Goal: Task Accomplishment & Management: Use online tool/utility

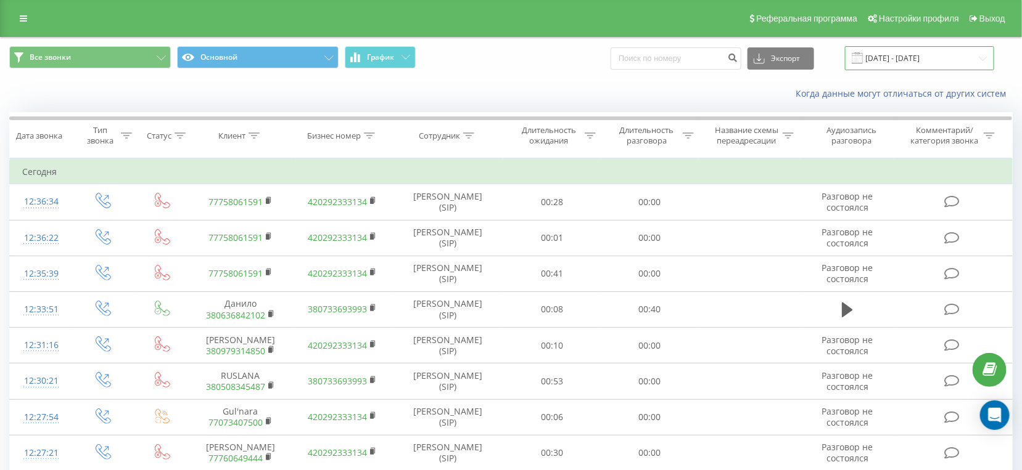
click at [896, 69] on input "[DATE] - [DATE]" at bounding box center [919, 58] width 149 height 24
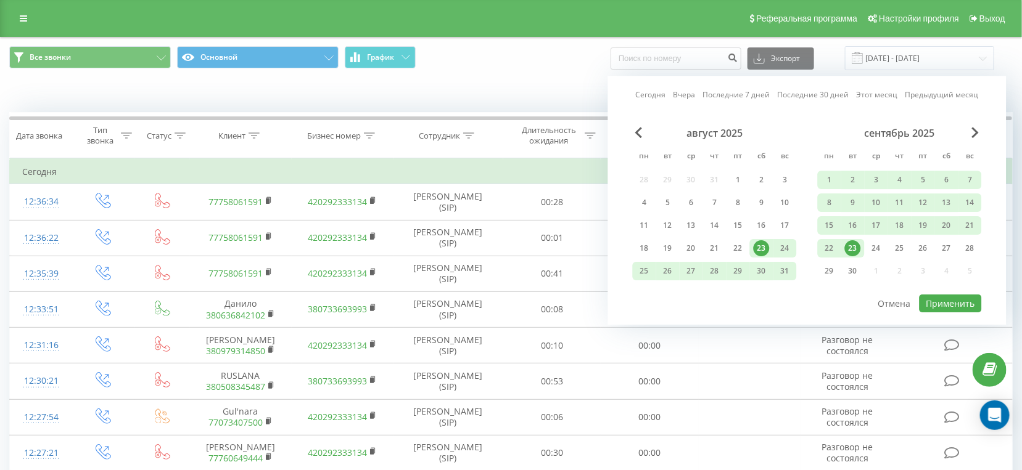
click at [860, 247] on div "23" at bounding box center [853, 248] width 16 height 16
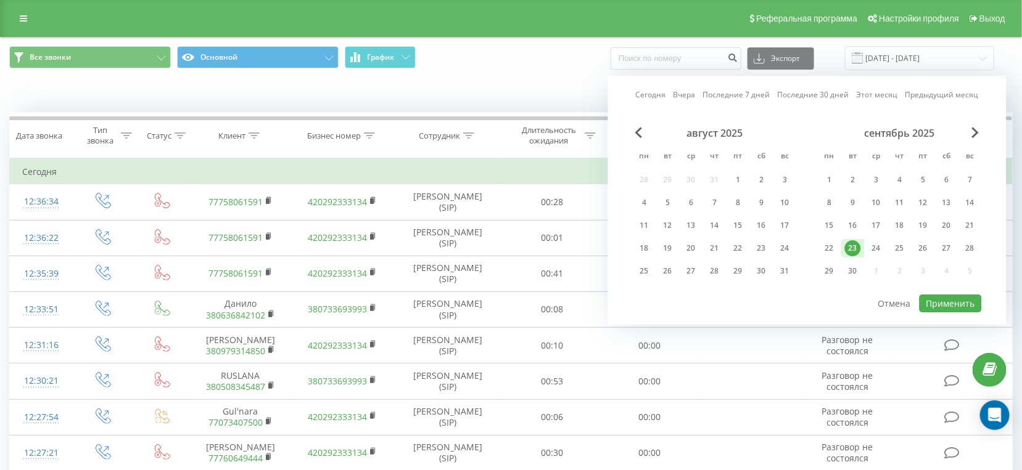
click at [934, 290] on div "август 2025 пн вт ср чт пт сб вс 28 29 30 31 1 2 3 4 5 6 7 8 9 10 11 12 13 14 1…" at bounding box center [807, 210] width 349 height 166
click at [940, 302] on button "Применить" at bounding box center [950, 304] width 62 height 18
type input "[DATE] - [DATE]"
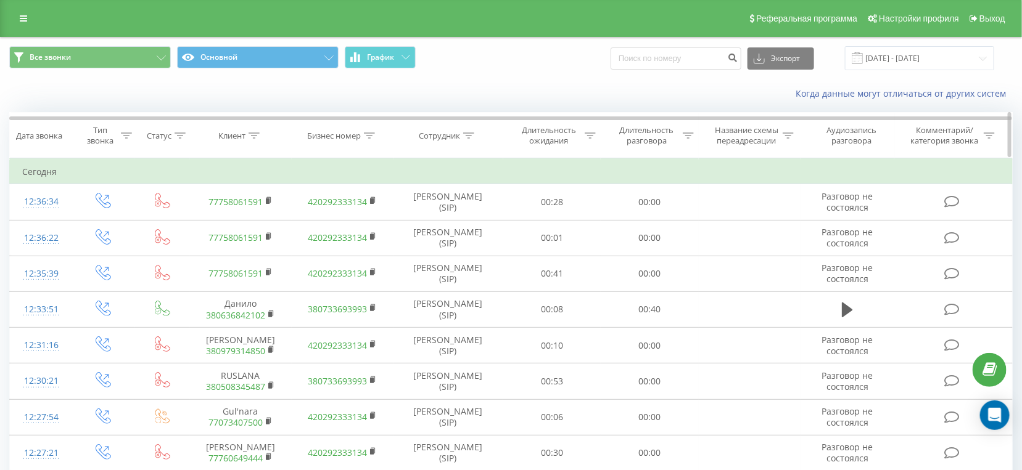
click at [684, 134] on icon at bounding box center [688, 136] width 11 height 6
click at [639, 181] on div "Фильтровать по условию Равно Отмена OK" at bounding box center [650, 213] width 134 height 111
drag, startPoint x: 642, startPoint y: 215, endPoint x: 646, endPoint y: 207, distance: 8.6
click at [642, 215] on input "text" at bounding box center [650, 224] width 109 height 22
click at [647, 205] on div "Равно" at bounding box center [650, 195] width 109 height 23
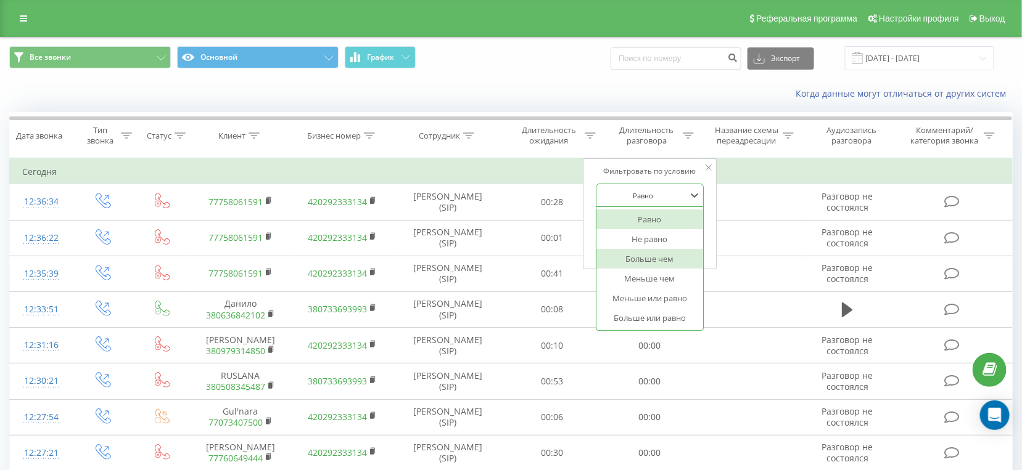
click at [671, 263] on div "Больше чем" at bounding box center [649, 259] width 107 height 20
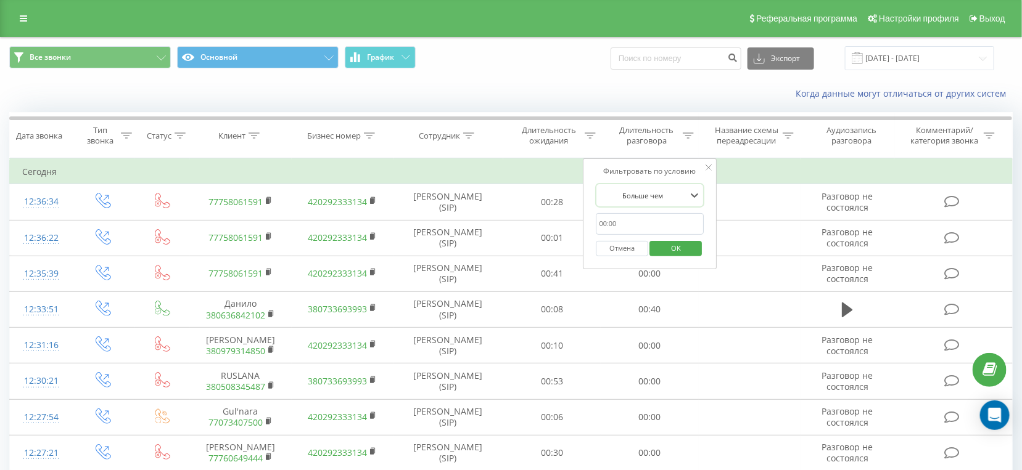
click at [663, 229] on input "text" at bounding box center [650, 224] width 109 height 22
type input "28"
click at [677, 245] on span "OK" at bounding box center [675, 248] width 35 height 19
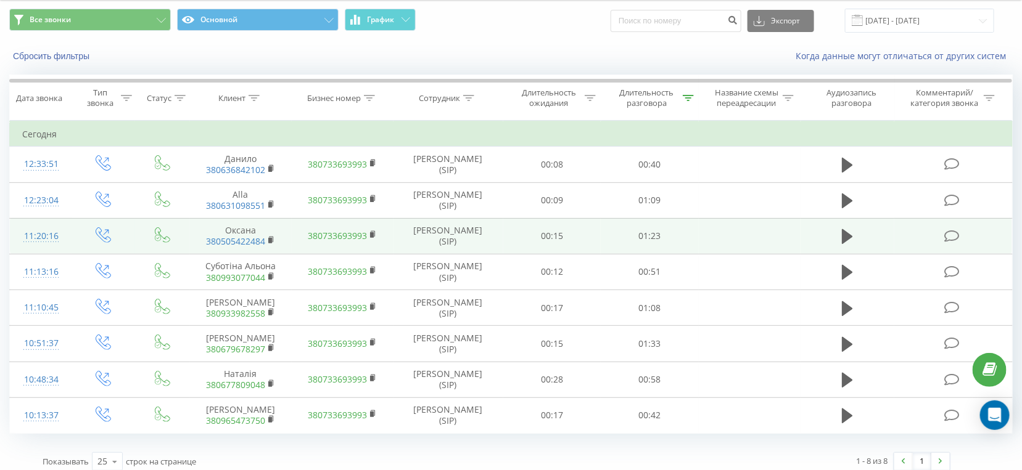
scroll to position [55, 0]
